Goal: Navigation & Orientation: Find specific page/section

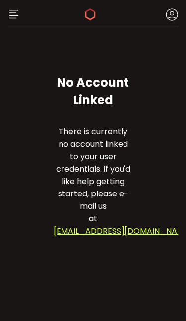
click at [176, 16] on icon at bounding box center [172, 14] width 12 height 12
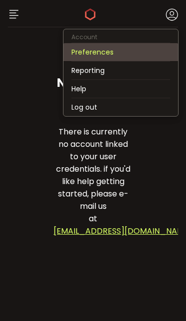
click at [153, 56] on li "Preferences" at bounding box center [120, 52] width 114 height 18
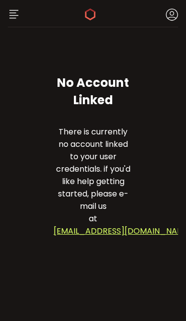
click at [15, 18] on img at bounding box center [14, 14] width 12 height 12
click at [16, 10] on img at bounding box center [14, 14] width 12 height 12
click at [18, 19] on img at bounding box center [14, 14] width 12 height 12
click at [31, 22] on div "Buy Power $0.00 USD Verify Your Identity Shariar Sarker Account Preferences Rep…" at bounding box center [93, 13] width 170 height 27
click at [16, 10] on img at bounding box center [14, 14] width 12 height 12
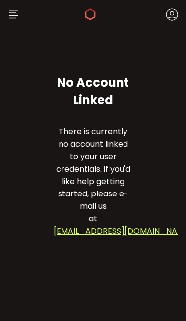
click at [96, 11] on icon at bounding box center [90, 14] width 12 height 12
click at [177, 10] on icon at bounding box center [172, 14] width 12 height 12
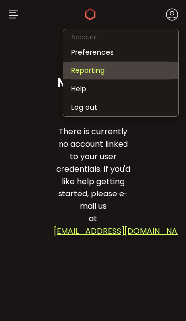
click at [136, 76] on li "Reporting" at bounding box center [120, 70] width 114 height 18
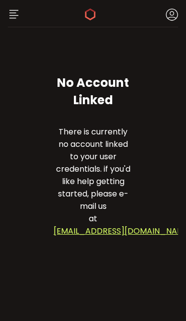
click at [176, 18] on use at bounding box center [172, 15] width 12 height 12
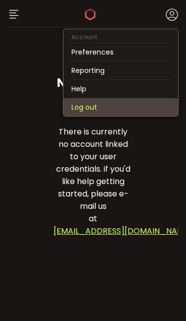
click at [134, 111] on li "Log out" at bounding box center [120, 107] width 114 height 18
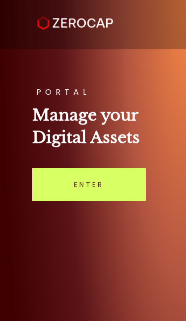
click at [122, 201] on link "Enter" at bounding box center [88, 184] width 113 height 33
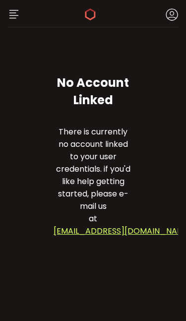
click at [170, 19] on icon at bounding box center [172, 14] width 12 height 12
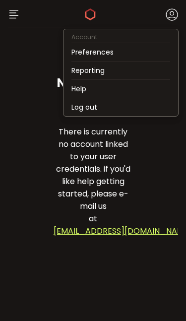
click at [14, 17] on img at bounding box center [14, 14] width 12 height 12
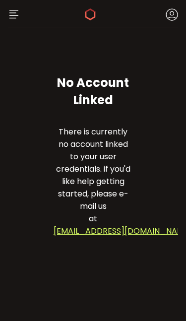
click at [14, 12] on img at bounding box center [14, 14] width 12 height 12
click at [10, 18] on img at bounding box center [14, 14] width 12 height 12
click at [14, 12] on img at bounding box center [14, 14] width 12 height 12
click at [177, 12] on use at bounding box center [172, 15] width 12 height 12
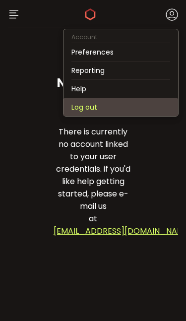
click at [133, 116] on li "Log out" at bounding box center [120, 107] width 114 height 18
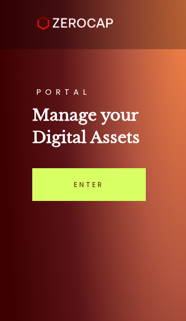
click at [125, 201] on link "Enter" at bounding box center [88, 184] width 113 height 33
click at [124, 201] on link "Enter" at bounding box center [88, 184] width 113 height 33
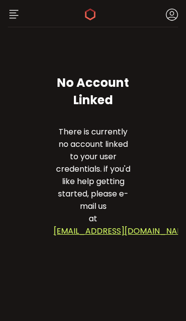
click at [14, 19] on img at bounding box center [14, 14] width 12 height 12
click at [18, 18] on img at bounding box center [14, 14] width 12 height 12
click at [177, 11] on icon at bounding box center [172, 14] width 12 height 12
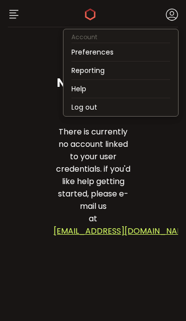
click at [95, 14] on icon at bounding box center [90, 14] width 12 height 12
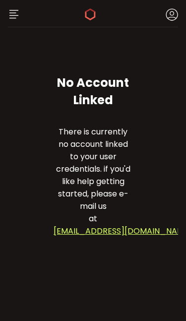
scroll to position [51, 0]
